Goal: Task Accomplishment & Management: Use online tool/utility

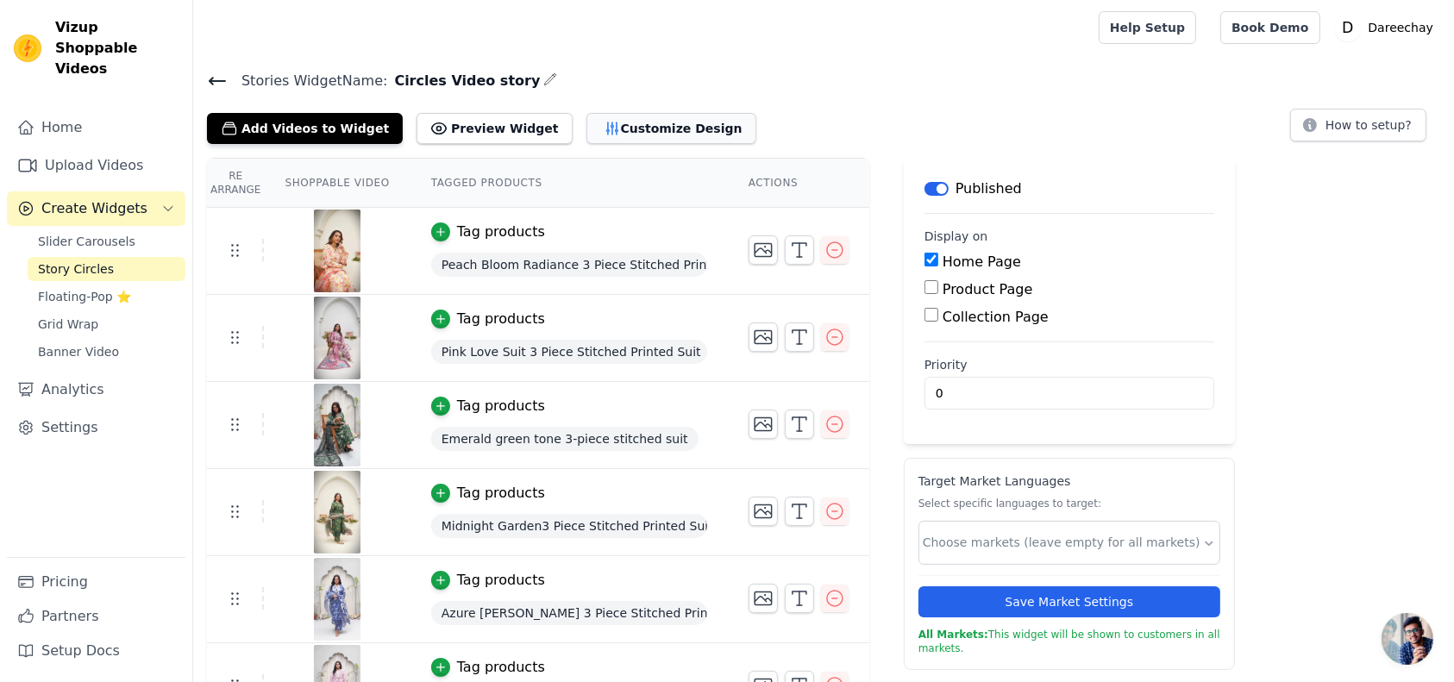
click at [634, 129] on button "Customize Design" at bounding box center [671, 128] width 170 height 31
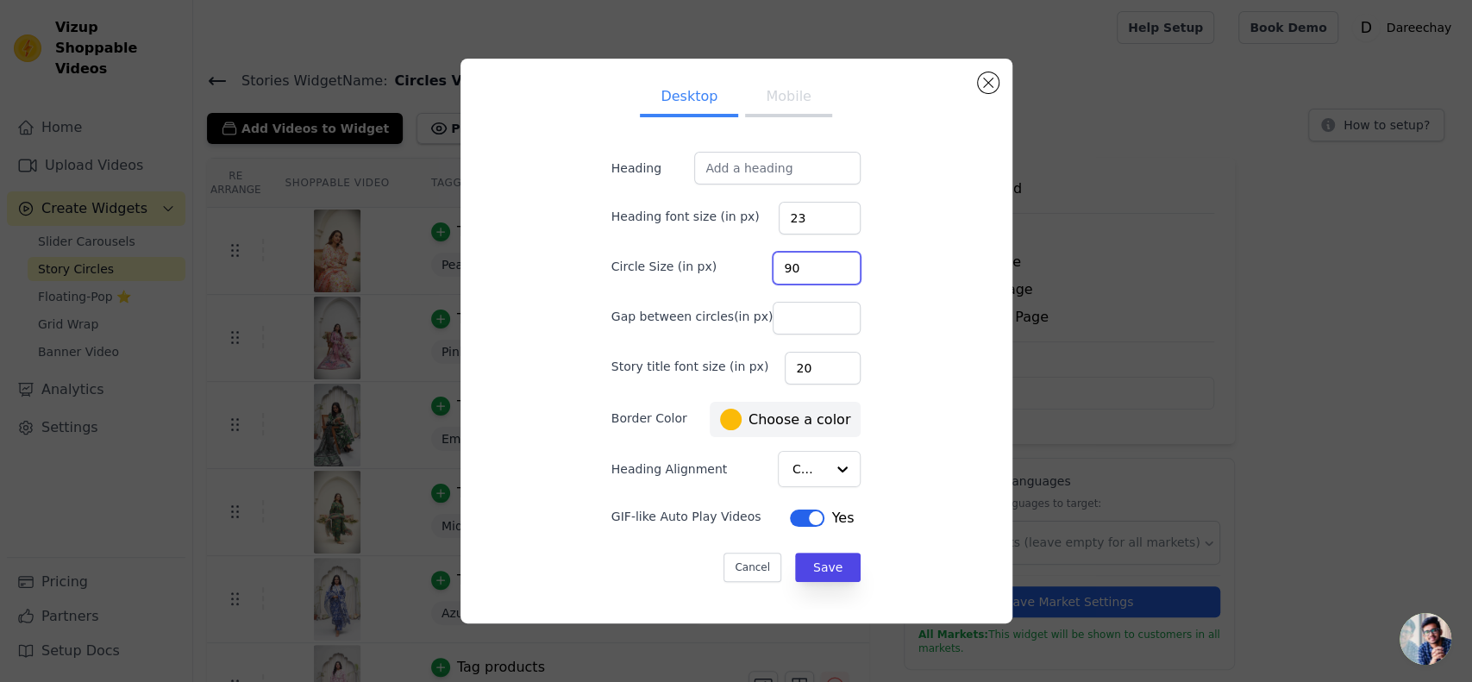
click at [793, 275] on input "90" at bounding box center [817, 268] width 88 height 33
type input "80"
click at [824, 370] on input "19" at bounding box center [823, 368] width 76 height 33
click at [824, 370] on input "18" at bounding box center [823, 368] width 76 height 33
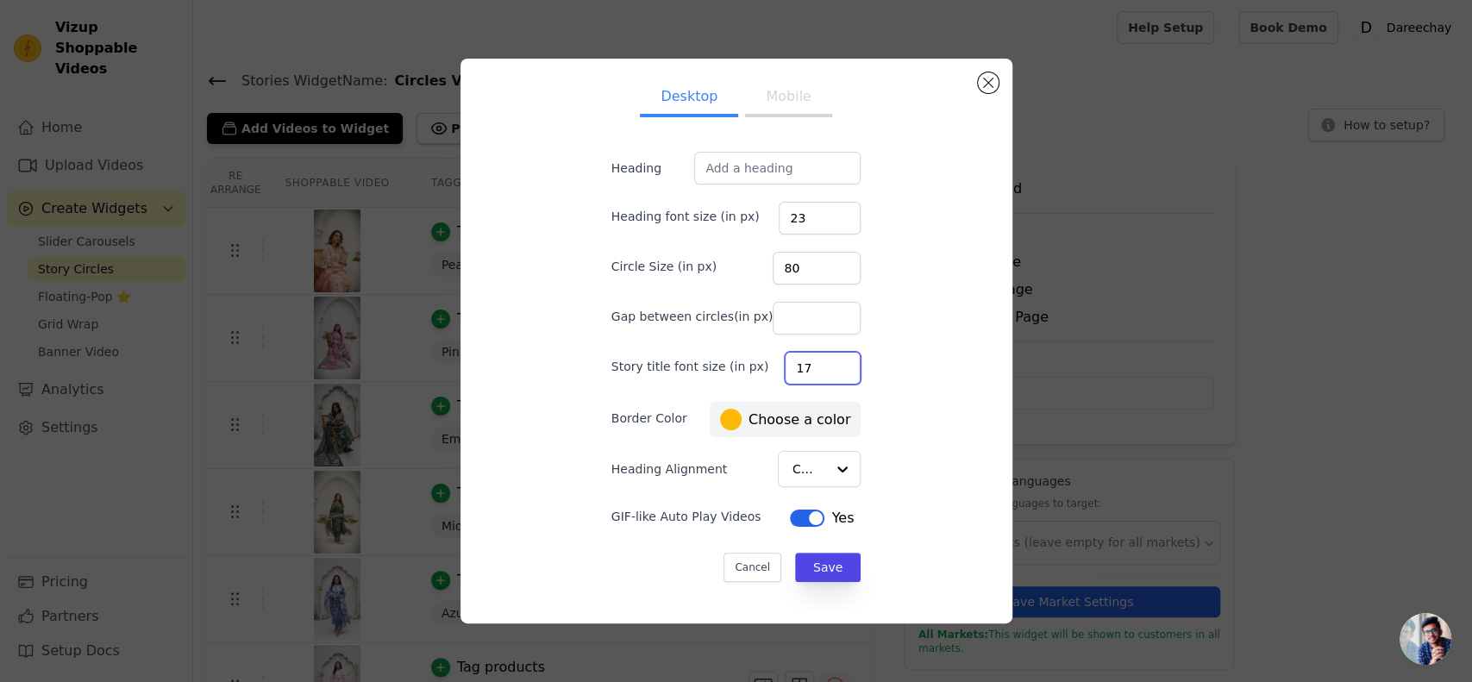
click at [824, 370] on input "17" at bounding box center [823, 368] width 76 height 33
click at [824, 370] on input "16" at bounding box center [823, 368] width 76 height 33
click at [824, 370] on input "15" at bounding box center [823, 368] width 76 height 33
click at [824, 370] on input "14" at bounding box center [823, 368] width 76 height 33
click at [824, 370] on input "13" at bounding box center [823, 368] width 76 height 33
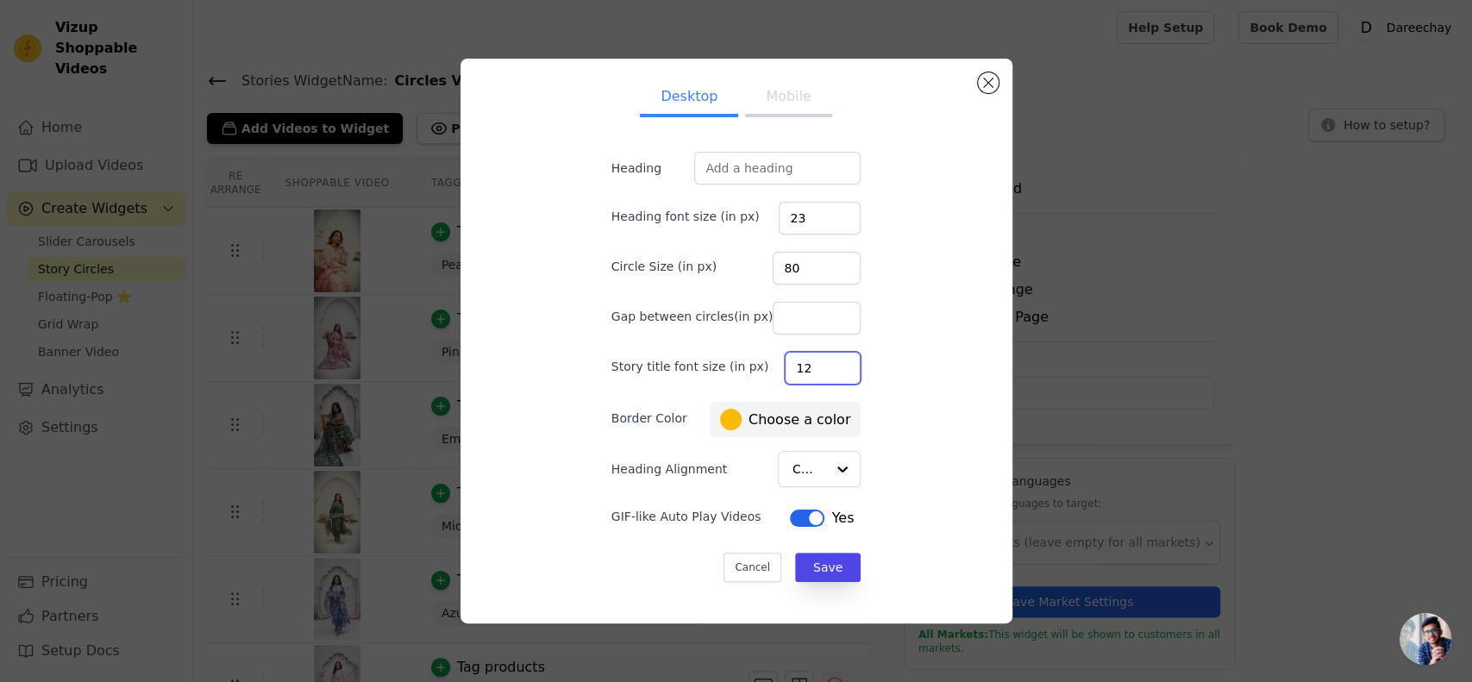
click at [824, 370] on input "12" at bounding box center [823, 368] width 76 height 33
type input "11"
click at [824, 370] on input "11" at bounding box center [823, 368] width 76 height 33
click at [821, 224] on input "22" at bounding box center [820, 218] width 82 height 33
click at [821, 224] on input "21" at bounding box center [820, 218] width 82 height 33
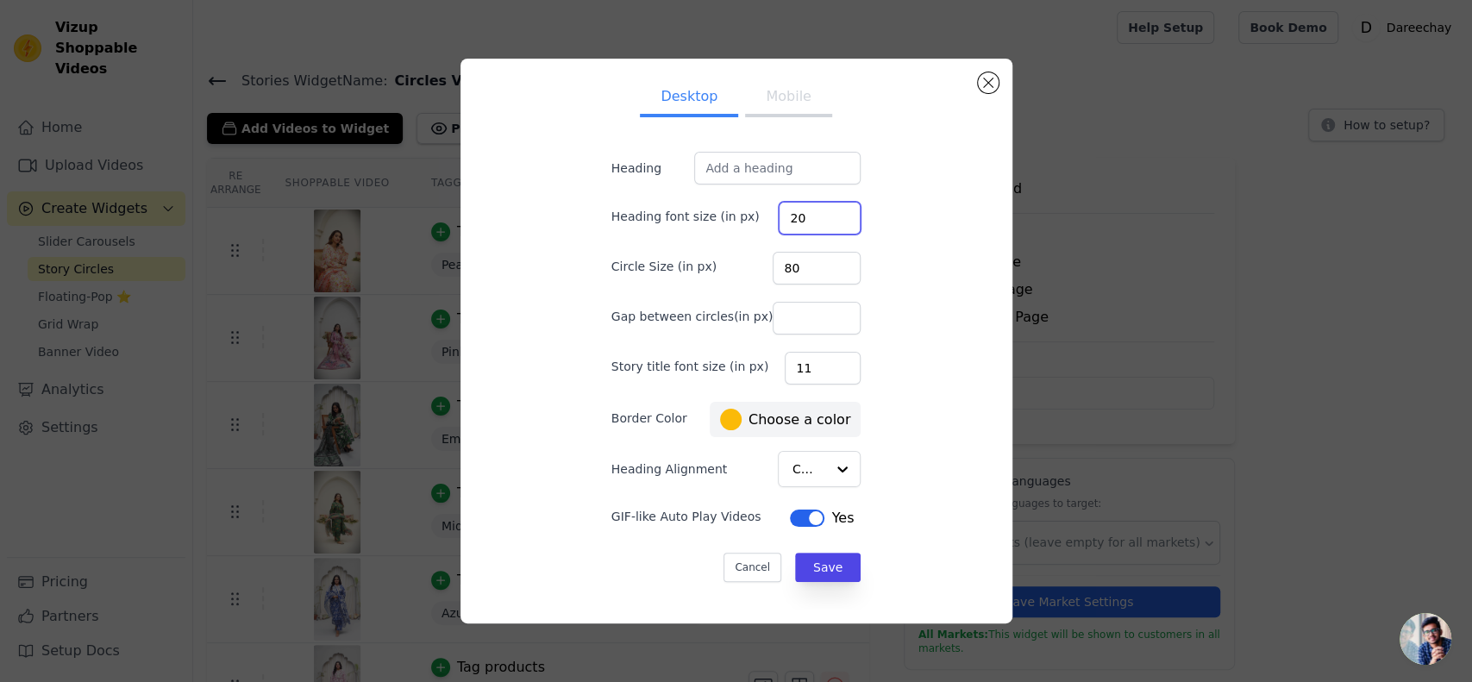
click at [821, 224] on input "20" at bounding box center [820, 218] width 82 height 33
click at [821, 224] on input "19" at bounding box center [820, 218] width 82 height 33
click at [821, 224] on input "18" at bounding box center [820, 218] width 82 height 33
click at [821, 224] on input "17" at bounding box center [820, 218] width 82 height 33
click at [821, 224] on input "16" at bounding box center [820, 218] width 82 height 33
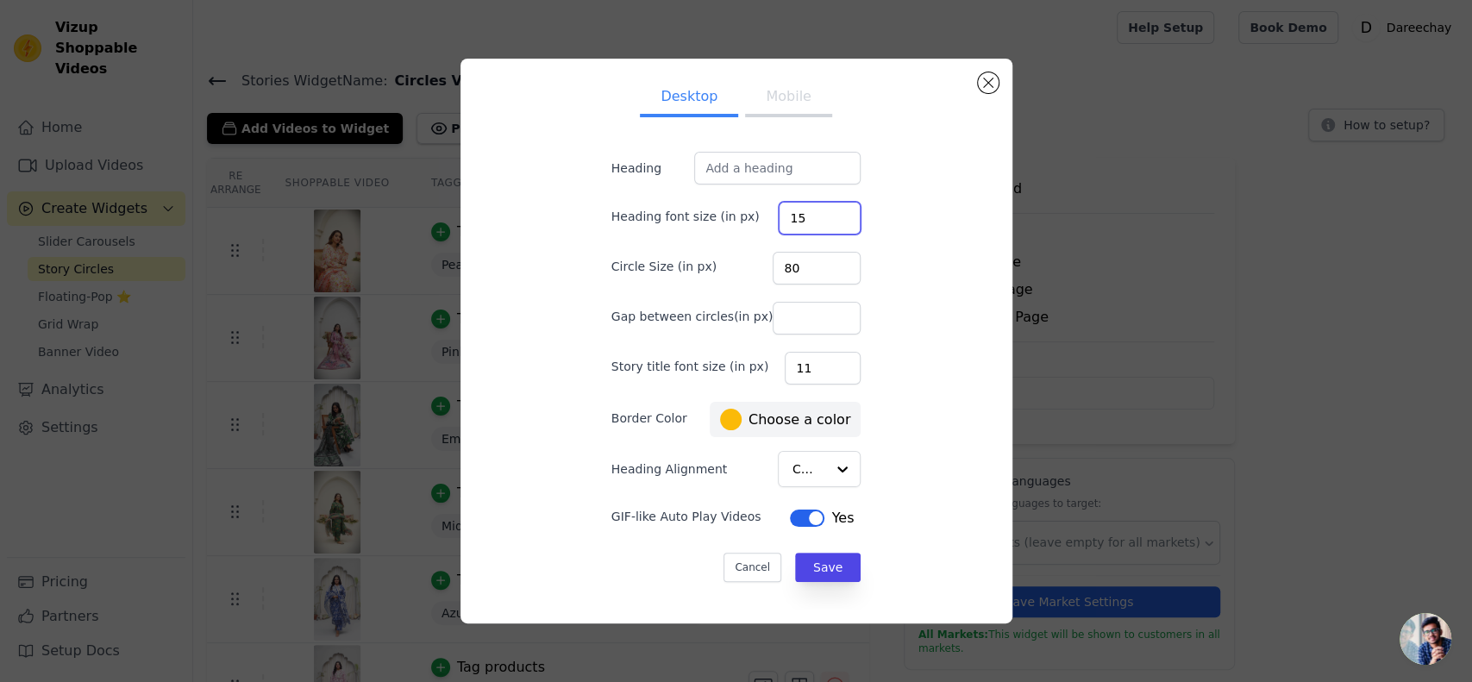
click at [821, 224] on input "15" at bounding box center [820, 218] width 82 height 33
click at [821, 224] on input "14" at bounding box center [820, 218] width 82 height 33
click at [821, 224] on input "13" at bounding box center [820, 218] width 82 height 33
click at [821, 224] on input "12" at bounding box center [820, 218] width 82 height 33
click at [821, 224] on input "11" at bounding box center [820, 218] width 82 height 33
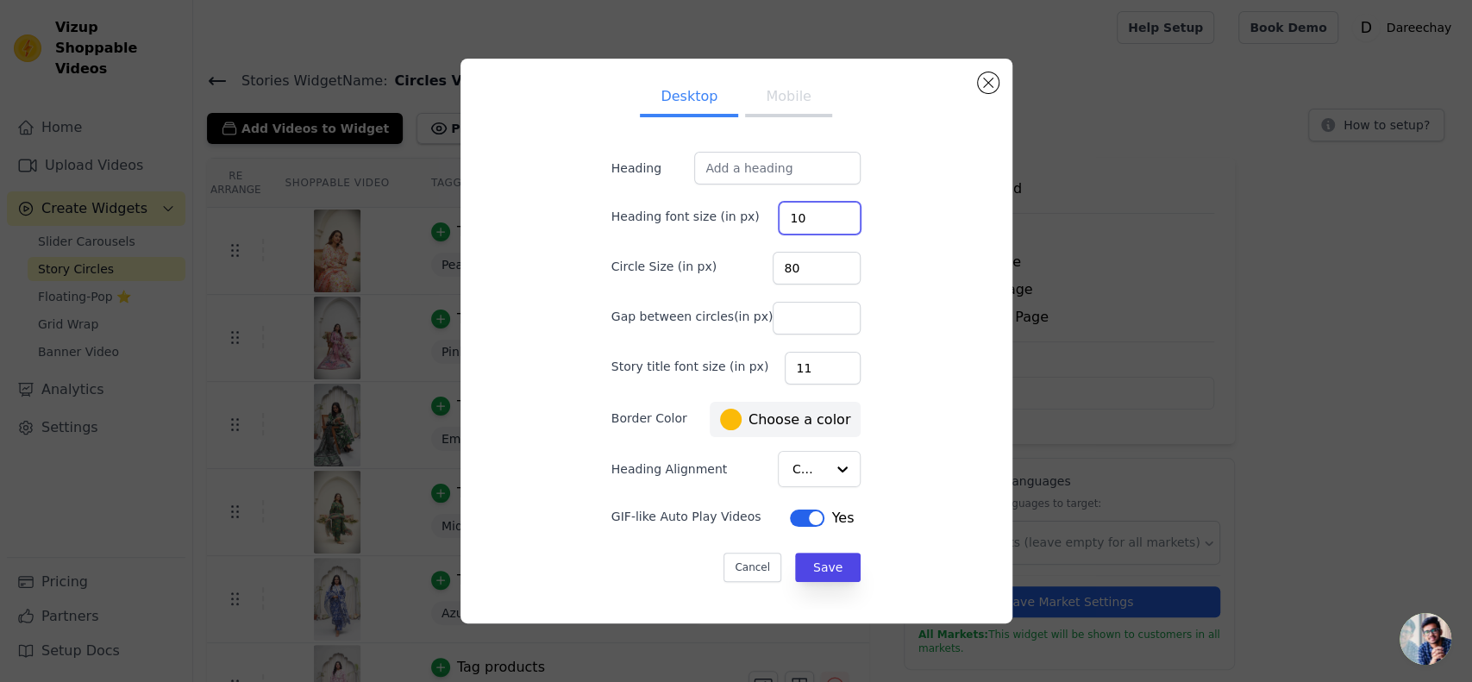
click at [821, 224] on input "10" at bounding box center [820, 218] width 82 height 33
click at [821, 224] on input "9" at bounding box center [820, 218] width 82 height 33
type input "10"
click at [824, 213] on input "10" at bounding box center [820, 218] width 82 height 33
type input "10"
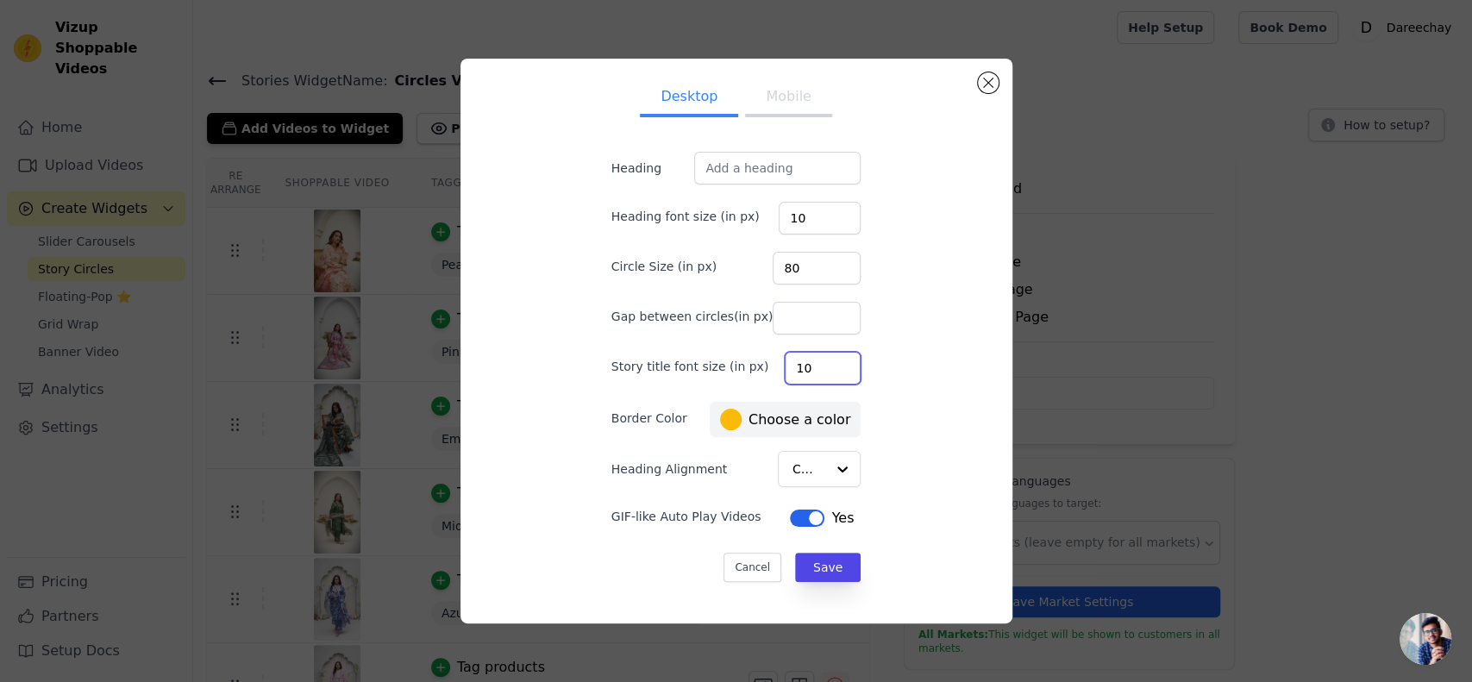
click at [820, 372] on input "10" at bounding box center [823, 368] width 76 height 33
click at [793, 464] on input "Heading Alignment" at bounding box center [809, 469] width 32 height 34
click at [809, 565] on button "Save" at bounding box center [828, 567] width 66 height 29
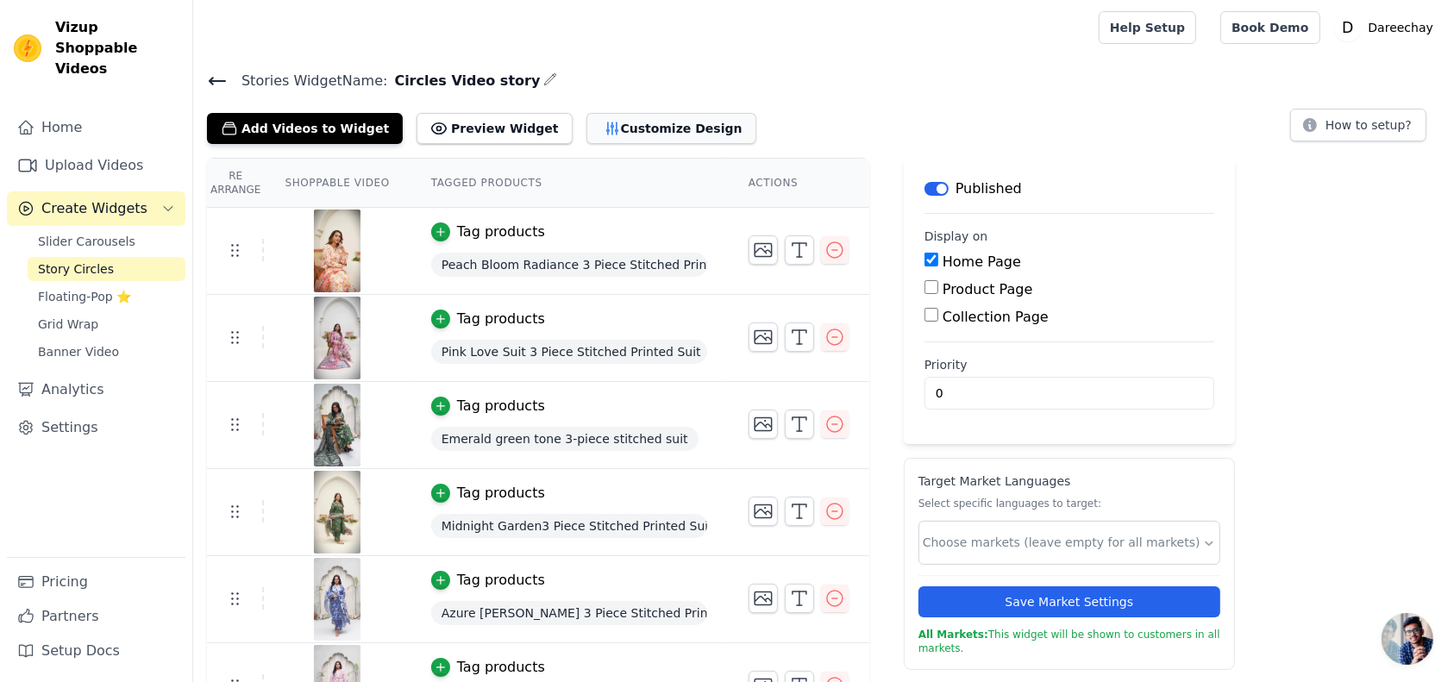
click at [634, 124] on button "Customize Design" at bounding box center [671, 128] width 170 height 31
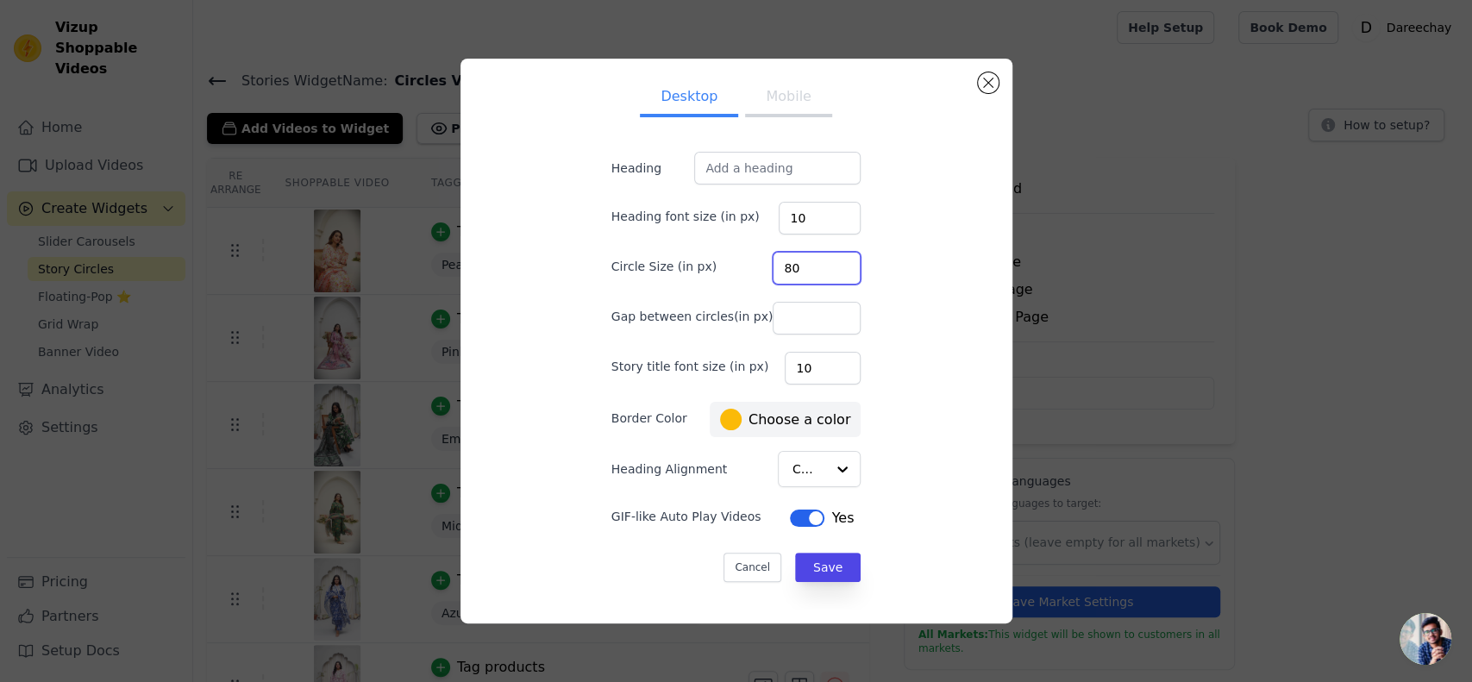
click at [793, 269] on input "80" at bounding box center [817, 268] width 88 height 33
click at [819, 275] on input "80" at bounding box center [817, 268] width 88 height 33
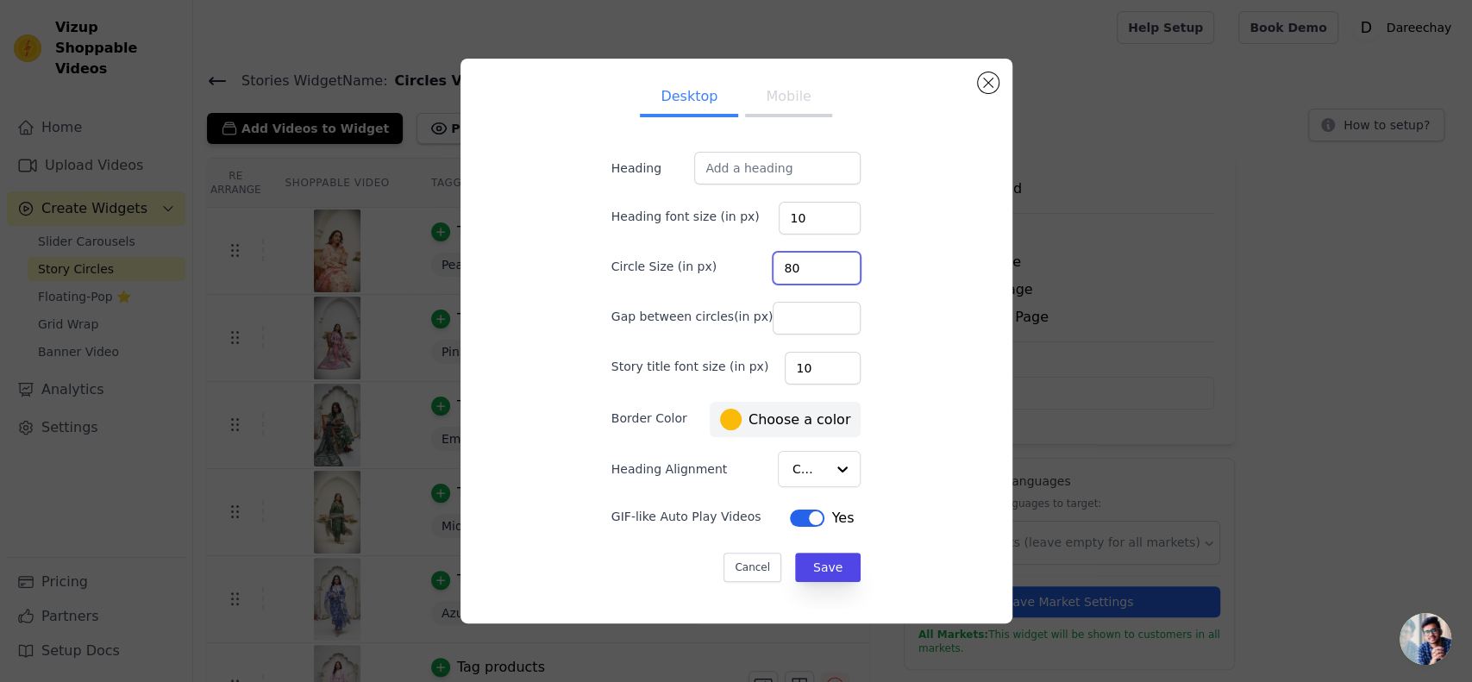
click at [824, 271] on input "80" at bounding box center [817, 268] width 88 height 33
type input "70"
click at [775, 321] on input "Gap between circles(in px)" at bounding box center [817, 318] width 88 height 33
click at [810, 567] on button "Save" at bounding box center [828, 567] width 66 height 29
